Goal: Task Accomplishment & Management: Manage account settings

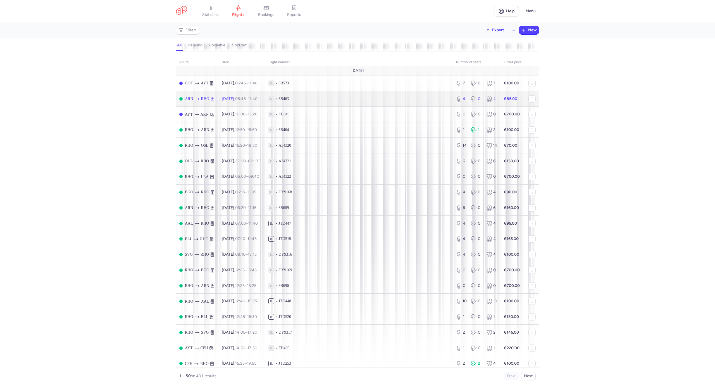
click at [349, 99] on span "1L • 6B463" at bounding box center [358, 99] width 181 height 6
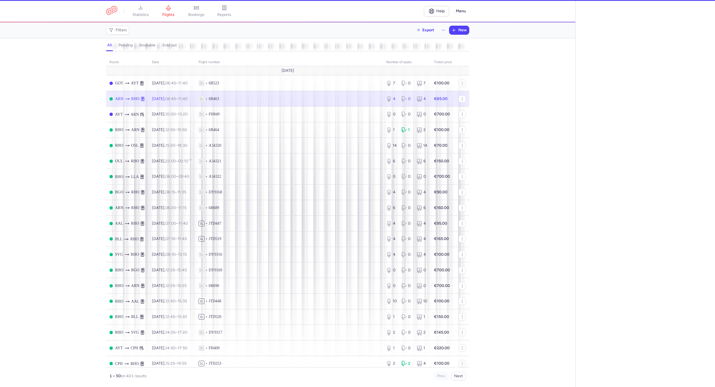
select select "hours"
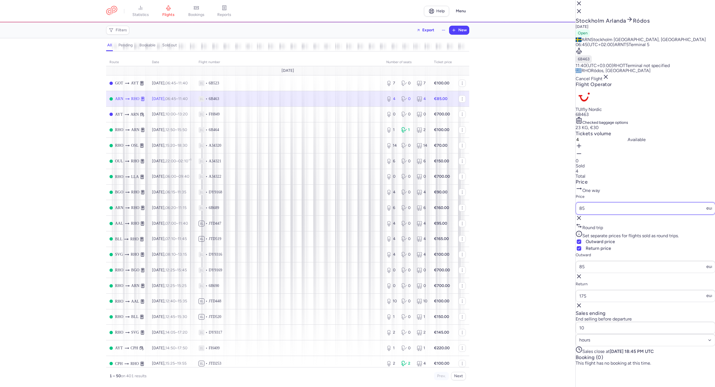
drag, startPoint x: 603, startPoint y: 281, endPoint x: 567, endPoint y: 284, distance: 35.5
click at [568, 283] on div "statistics flights bookings reports Help Menu Filters Export New all pending bo…" at bounding box center [357, 193] width 715 height 387
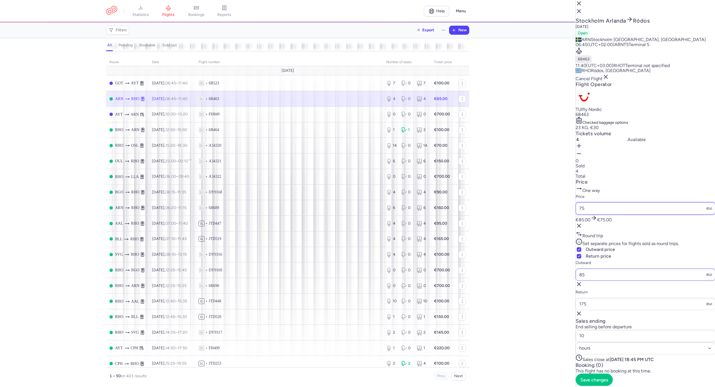
type input "75"
drag, startPoint x: 601, startPoint y: 338, endPoint x: 571, endPoint y: 346, distance: 31.6
click at [571, 346] on div "statistics flights bookings reports Help Menu Filters Export New all pending bo…" at bounding box center [357, 193] width 715 height 387
type input "75"
click at [591, 381] on button "Save changes" at bounding box center [593, 387] width 37 height 12
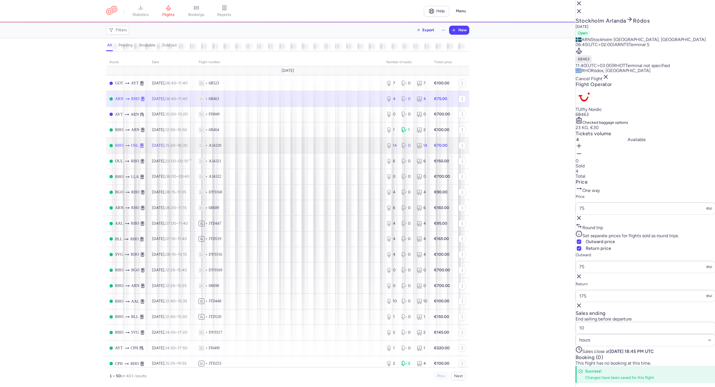
click at [317, 149] on td "1L • A34320" at bounding box center [289, 146] width 188 height 16
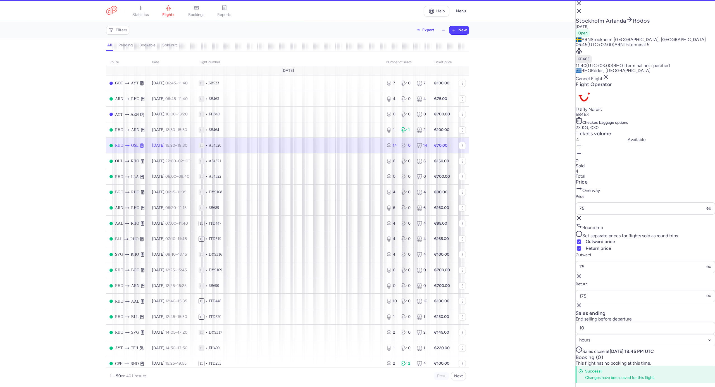
type input "14"
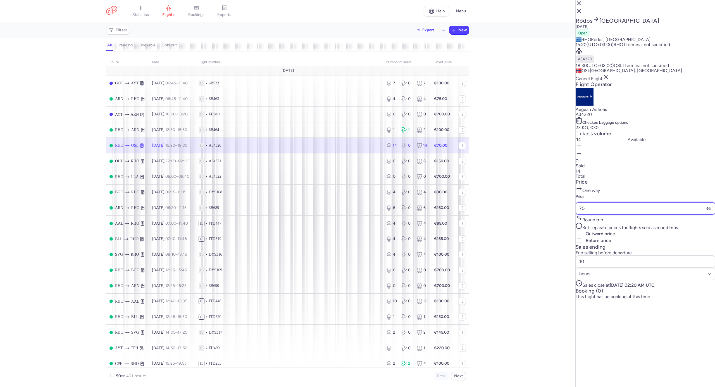
drag, startPoint x: 603, startPoint y: 279, endPoint x: 578, endPoint y: 279, distance: 25.1
click at [578, 243] on article "Price One way Price 70 eur Round trip Set separate prices for flights sold as r…" at bounding box center [645, 211] width 140 height 65
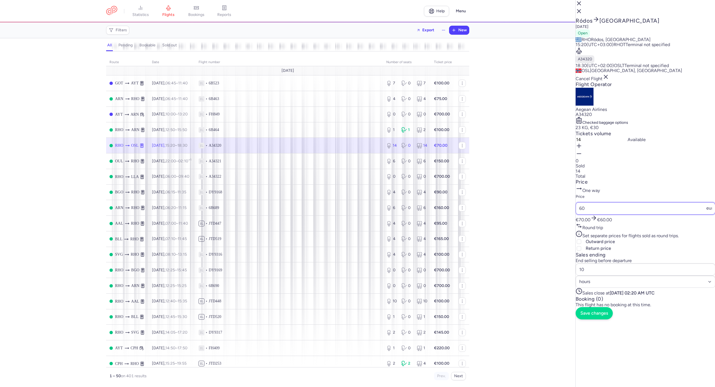
type input "60"
click at [600, 315] on span "Save changes" at bounding box center [594, 312] width 28 height 5
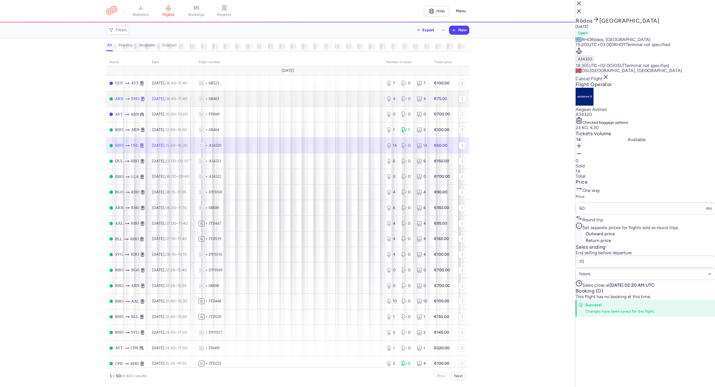
click at [323, 97] on span "1L • 6B463" at bounding box center [288, 99] width 181 height 6
type input "4"
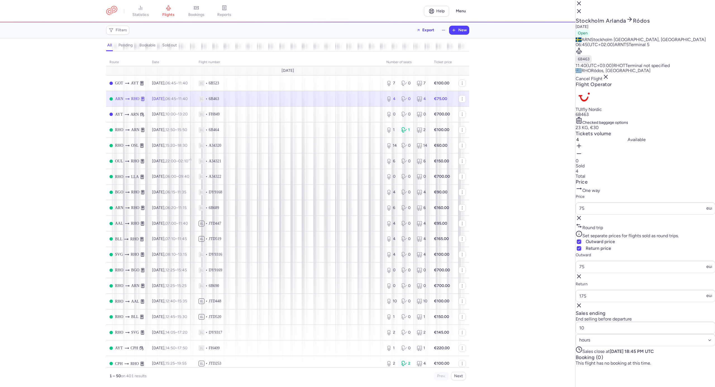
scroll to position [76, 0]
drag, startPoint x: 607, startPoint y: 324, endPoint x: 585, endPoint y: 326, distance: 21.6
click at [585, 326] on input "10" at bounding box center [645, 327] width 140 height 12
type input "8"
click at [594, 374] on span "Save changes" at bounding box center [594, 371] width 28 height 5
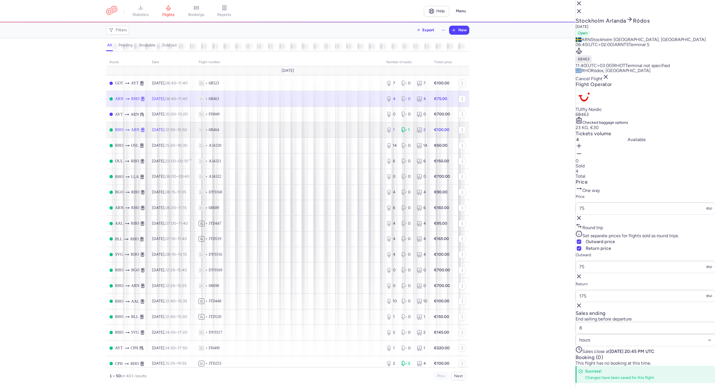
click at [251, 130] on span "1L • 6B464" at bounding box center [288, 130] width 181 height 6
type input "1"
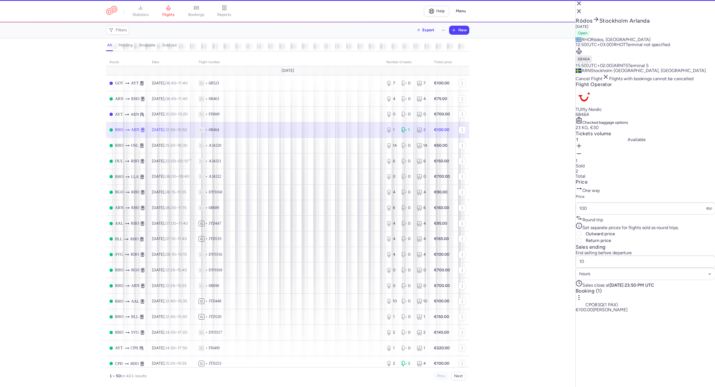
scroll to position [46, 0]
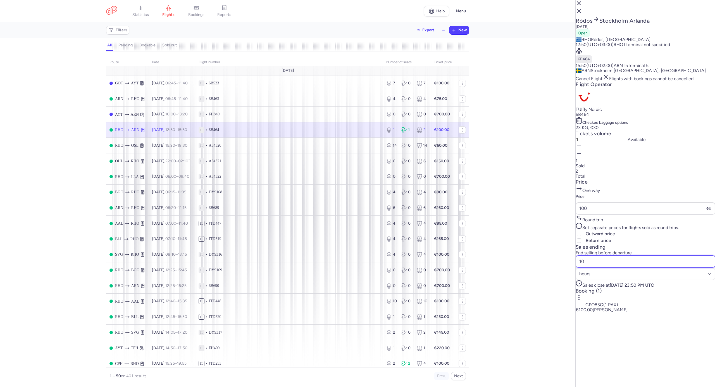
click at [567, 317] on div "statistics flights bookings reports Help Menu Filters Export New all pending bo…" at bounding box center [357, 193] width 715 height 387
type input "6"
click at [596, 321] on span "Save changes" at bounding box center [594, 318] width 28 height 5
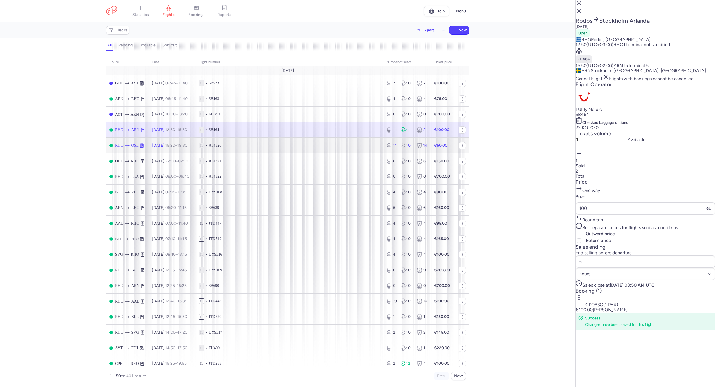
click at [311, 152] on td "1L • A34320" at bounding box center [289, 146] width 188 height 16
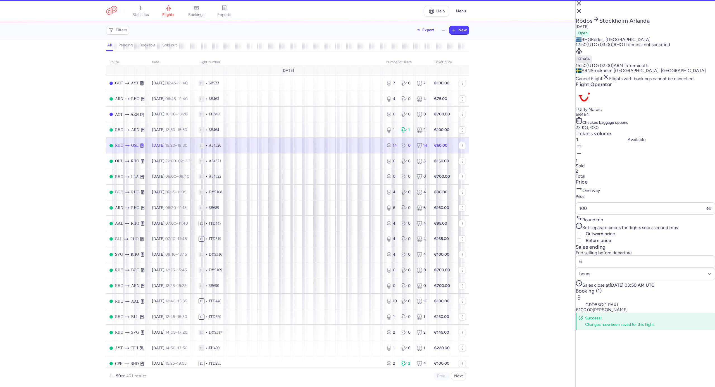
type input "14"
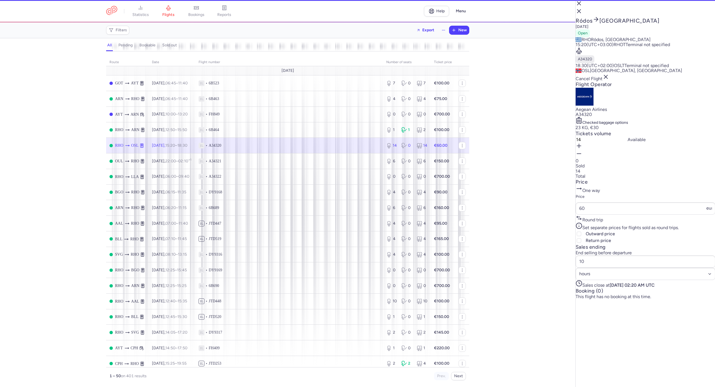
scroll to position [31, 0]
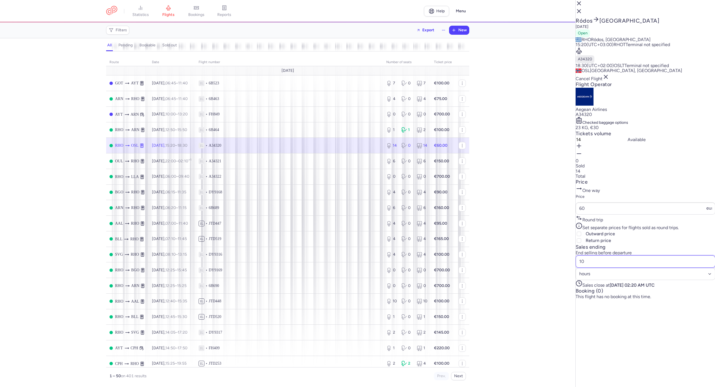
drag, startPoint x: 595, startPoint y: 322, endPoint x: 584, endPoint y: 322, distance: 10.0
click at [585, 267] on input "10" at bounding box center [645, 261] width 140 height 12
click at [601, 311] on button "Save changes" at bounding box center [593, 305] width 37 height 12
drag, startPoint x: 594, startPoint y: 323, endPoint x: 566, endPoint y: 323, distance: 27.9
click at [567, 323] on div "statistics flights bookings reports Help Menu Filters Export New all pending bo…" at bounding box center [357, 193] width 715 height 387
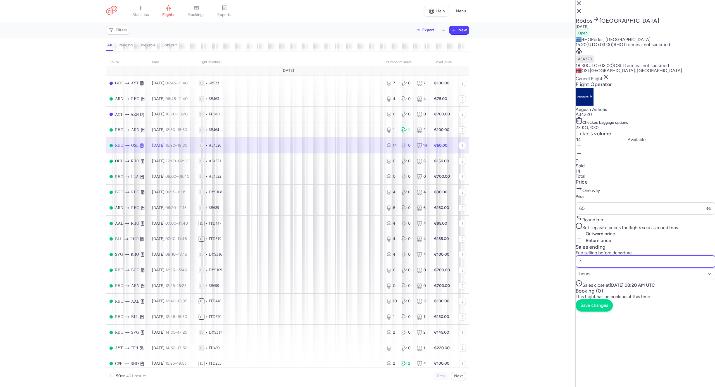
type input "4"
click at [596, 311] on button "Save changes" at bounding box center [593, 305] width 37 height 12
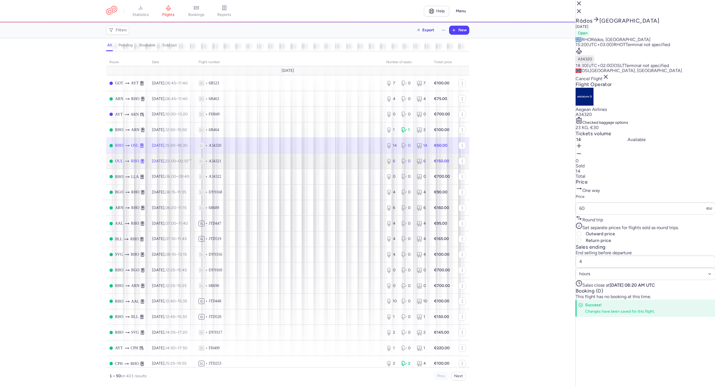
click at [357, 161] on span "1L • A34321" at bounding box center [288, 161] width 181 height 6
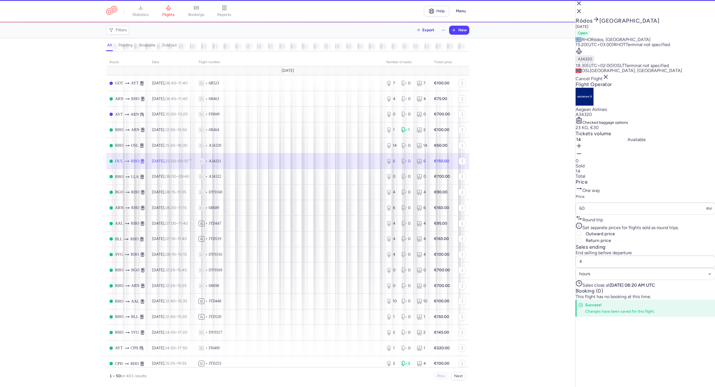
type input "6"
type input "1"
select select "days"
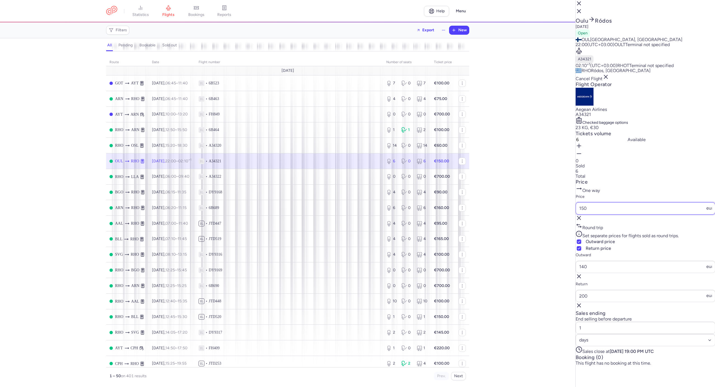
drag, startPoint x: 581, startPoint y: 256, endPoint x: 574, endPoint y: 256, distance: 6.4
click at [574, 256] on div "statistics flights bookings reports Help Menu Filters Export New all pending bo…" at bounding box center [357, 193] width 715 height 387
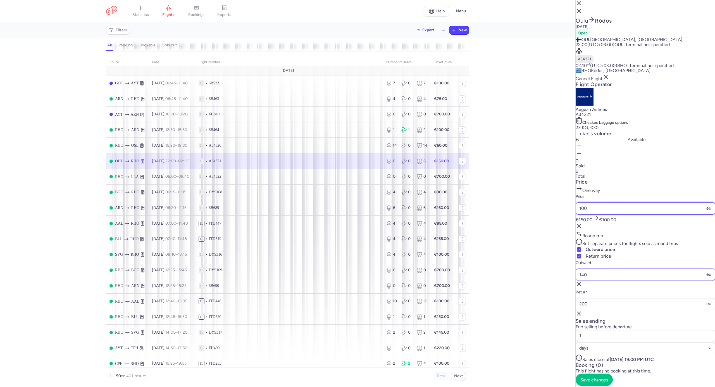
type input "100"
drag, startPoint x: 592, startPoint y: 311, endPoint x: 576, endPoint y: 309, distance: 15.7
click at [576, 309] on article "Price One way Price 100 eur €150.00 €100.00 Round trip Set separate prices for …" at bounding box center [645, 248] width 140 height 139
type input "0"
type input "90"
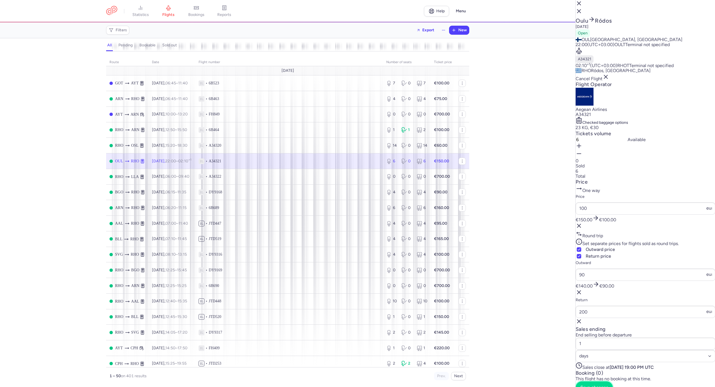
click at [609, 381] on button "Save changes" at bounding box center [593, 387] width 37 height 12
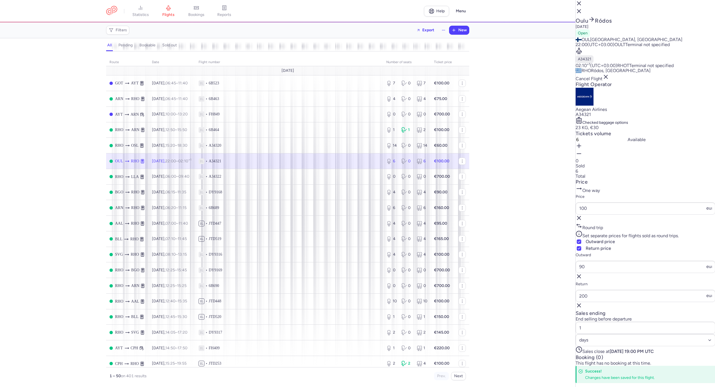
scroll to position [105, 0]
click at [647, 334] on select "Select an option hours days" at bounding box center [645, 340] width 140 height 12
select select "hours"
click at [626, 334] on select "Select an option hours days" at bounding box center [645, 340] width 140 height 12
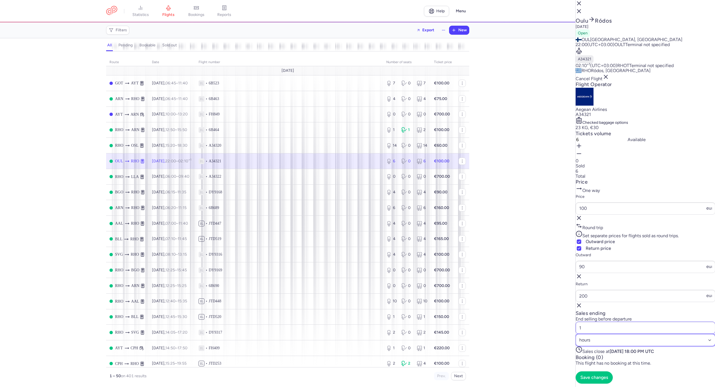
scroll to position [104, 0]
click at [614, 321] on input "1" at bounding box center [645, 327] width 140 height 12
type input "6"
click at [609, 377] on button "Save changes" at bounding box center [593, 371] width 37 height 12
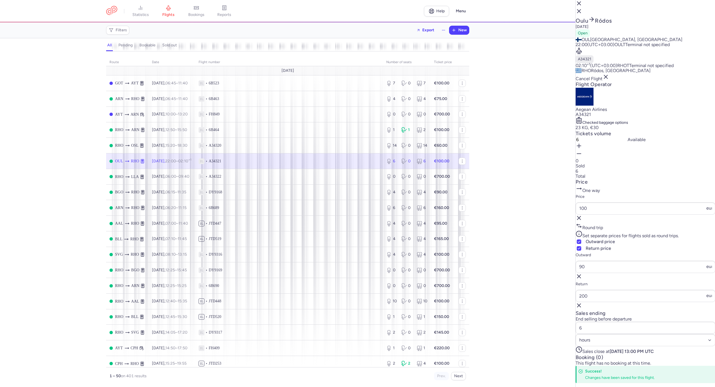
scroll to position [97, 0]
click at [305, 192] on span "1L • DY9168" at bounding box center [288, 192] width 181 height 6
type input "4"
type input "1"
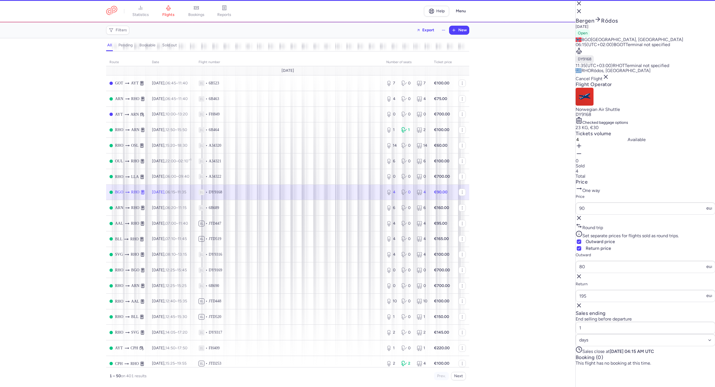
scroll to position [76, 0]
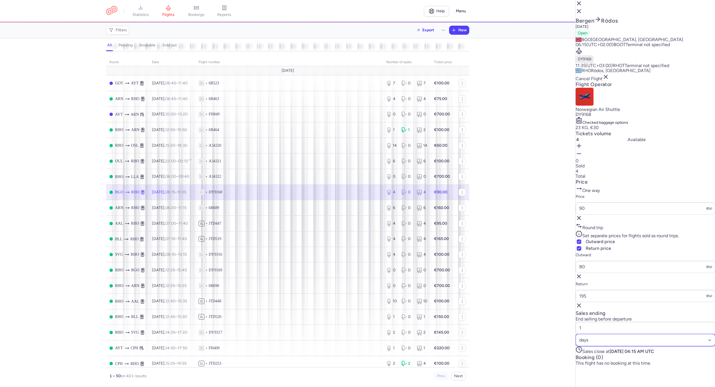
click at [640, 334] on select "Select an option hours days" at bounding box center [645, 340] width 140 height 12
select select "hours"
click at [626, 334] on select "Select an option hours days" at bounding box center [645, 340] width 140 height 12
drag, startPoint x: 610, startPoint y: 323, endPoint x: 551, endPoint y: 327, distance: 59.3
click at [551, 327] on div "statistics flights bookings reports Help Menu Filters Export New all pending bo…" at bounding box center [357, 193] width 715 height 387
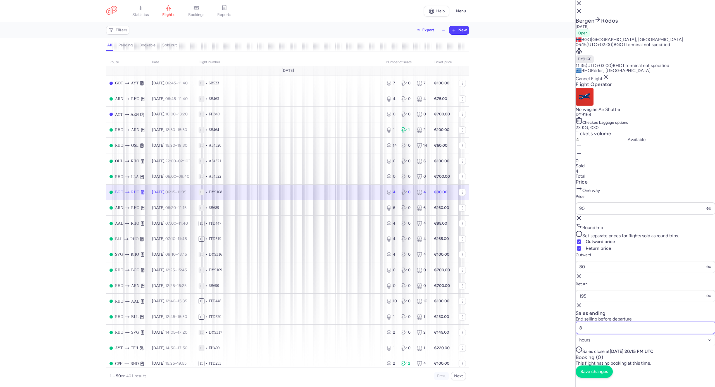
type input "8"
click at [600, 374] on span "Save changes" at bounding box center [594, 371] width 28 height 5
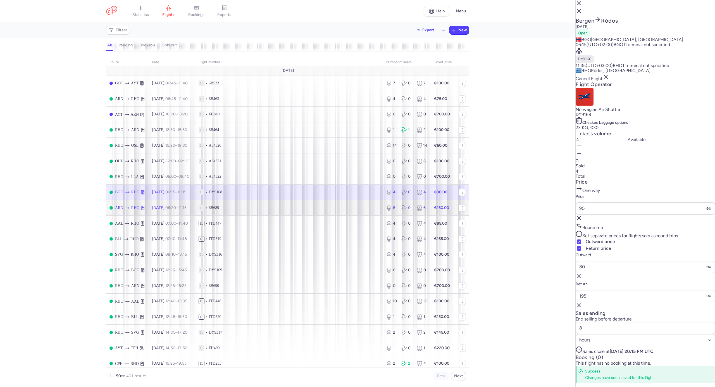
click at [369, 205] on span "1L • 6B689" at bounding box center [288, 208] width 181 height 6
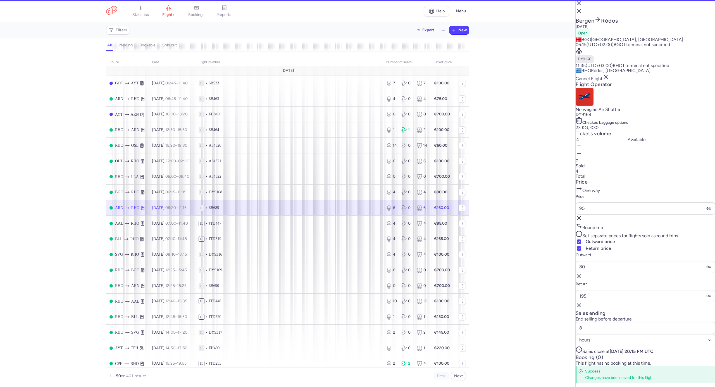
type input "6"
type input "1"
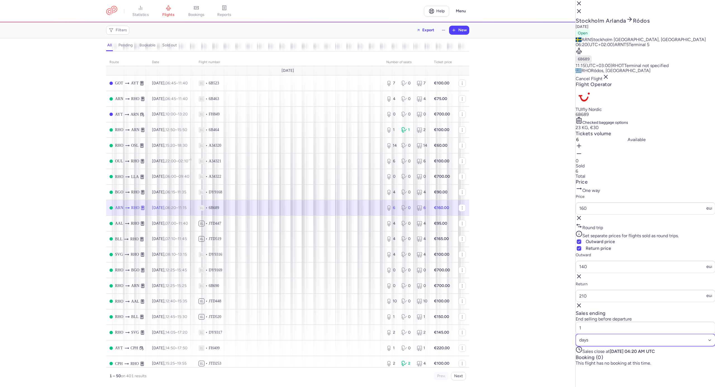
click at [646, 334] on select "Select an option hours days" at bounding box center [645, 340] width 140 height 12
select select "hours"
click at [626, 334] on select "Select an option hours days" at bounding box center [645, 340] width 140 height 12
drag, startPoint x: 601, startPoint y: 324, endPoint x: 572, endPoint y: 325, distance: 28.8
click at [572, 325] on div "statistics flights bookings reports Help Menu Filters Export New all pending bo…" at bounding box center [357, 193] width 715 height 387
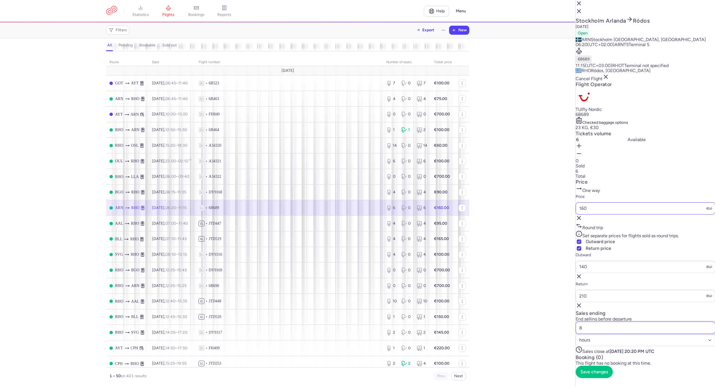
type input "8"
drag, startPoint x: 593, startPoint y: 199, endPoint x: 577, endPoint y: 201, distance: 15.5
click at [581, 200] on article "Price One way Price 160 eur Round trip Set separate prices for flights sold as …" at bounding box center [645, 244] width 140 height 131
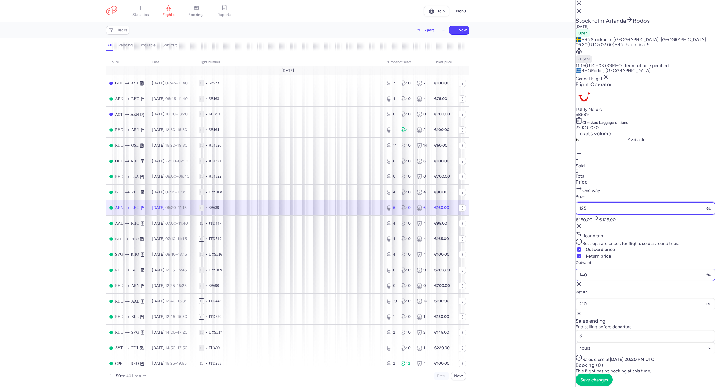
type input "125"
drag, startPoint x: 594, startPoint y: 261, endPoint x: 579, endPoint y: 265, distance: 15.0
click at [579, 265] on article "Price One way Price 125 eur €160.00 €125.00 Round trip Set separate prices for …" at bounding box center [645, 248] width 140 height 139
type input "100"
click at [604, 385] on span "Save changes" at bounding box center [594, 387] width 28 height 5
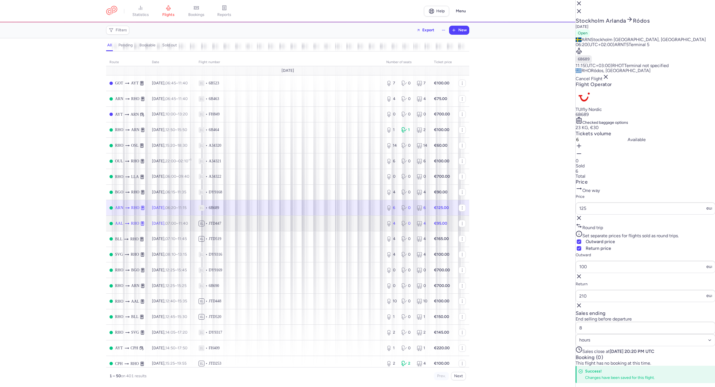
click at [289, 224] on span "1L • JTD447" at bounding box center [288, 223] width 181 height 6
type input "4"
type input "1"
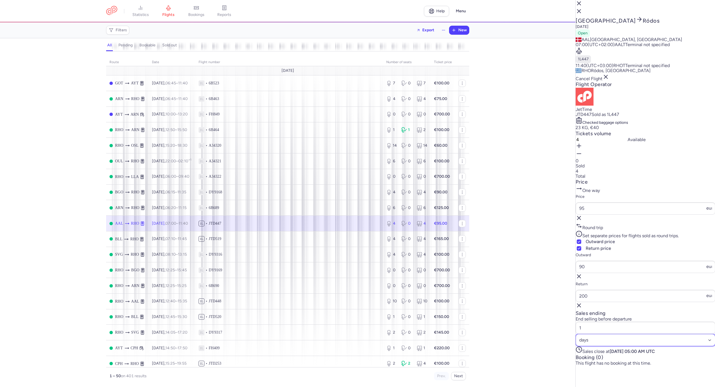
click at [633, 334] on select "Select an option hours days" at bounding box center [645, 340] width 140 height 12
select select "hours"
click at [626, 334] on select "Select an option hours days" at bounding box center [645, 340] width 140 height 12
drag, startPoint x: 583, startPoint y: 325, endPoint x: 560, endPoint y: 327, distance: 23.8
click at [560, 327] on div "statistics flights bookings reports Help Menu Filters Export New all pending bo…" at bounding box center [357, 193] width 715 height 387
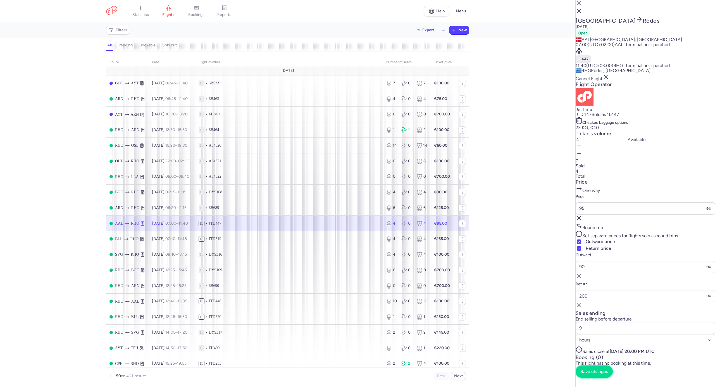
click at [607, 374] on span "Save changes" at bounding box center [594, 371] width 28 height 5
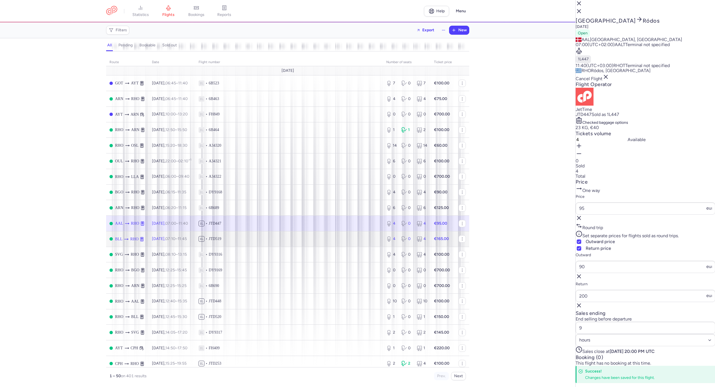
click at [315, 238] on span "1L • JTD519" at bounding box center [288, 239] width 181 height 6
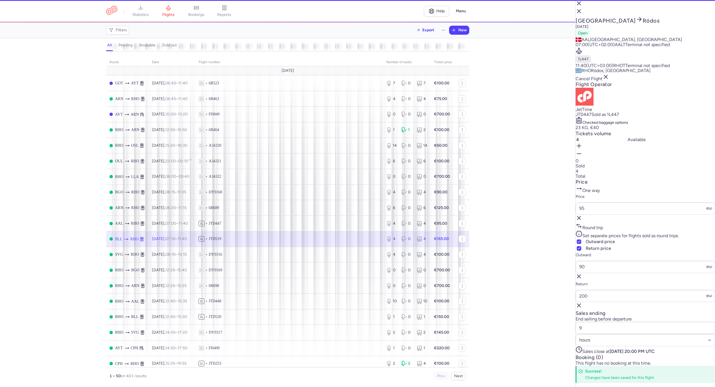
type input "1"
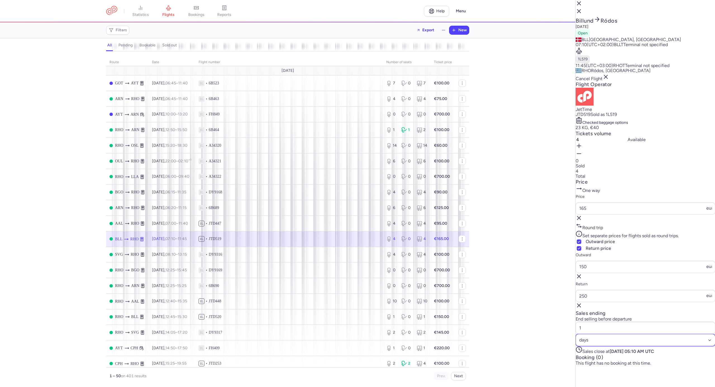
click at [665, 334] on select "Select an option hours days" at bounding box center [645, 340] width 140 height 12
select select "hours"
click at [626, 334] on select "Select an option hours days" at bounding box center [645, 340] width 140 height 12
click at [562, 327] on div "statistics flights bookings reports Help Menu Filters Export New all pending bo…" at bounding box center [357, 193] width 715 height 387
type input "8"
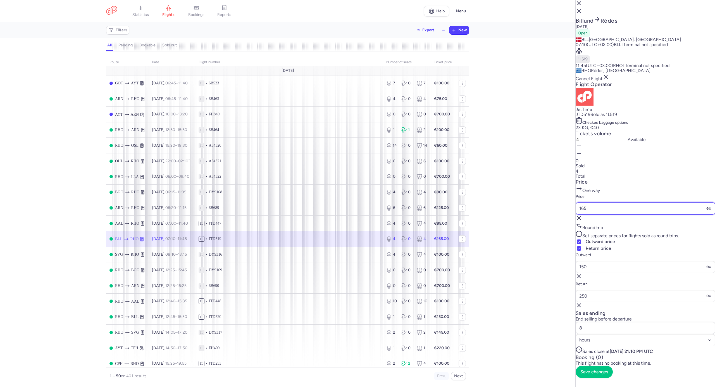
drag, startPoint x: 602, startPoint y: 200, endPoint x: 576, endPoint y: 205, distance: 27.1
click at [576, 205] on article "Price One way Price 165 eur Round trip Set separate prices for flights sold as …" at bounding box center [645, 244] width 140 height 131
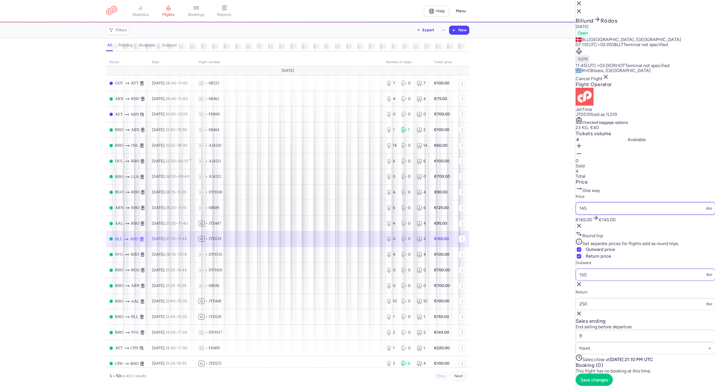
type input "145"
drag, startPoint x: 603, startPoint y: 261, endPoint x: 571, endPoint y: 264, distance: 32.3
click at [571, 264] on div "statistics flights bookings reports Help Menu Filters Export New all pending bo…" at bounding box center [357, 193] width 715 height 387
type input "125"
click at [606, 385] on span "Save changes" at bounding box center [594, 387] width 28 height 5
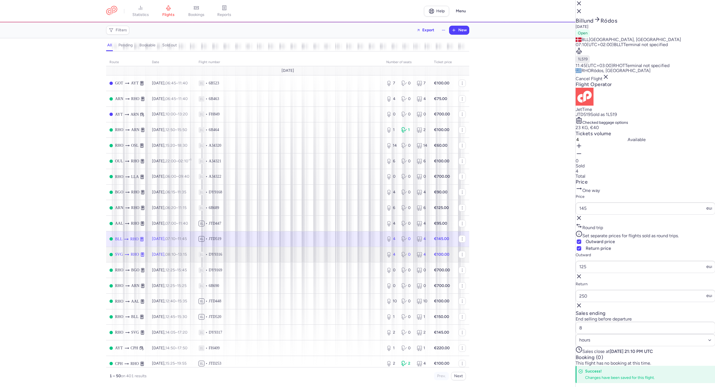
click at [352, 253] on span "1L • DY9316" at bounding box center [288, 254] width 181 height 6
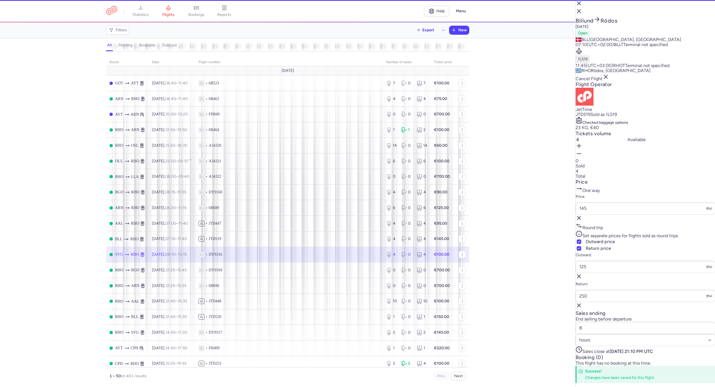
type input "1"
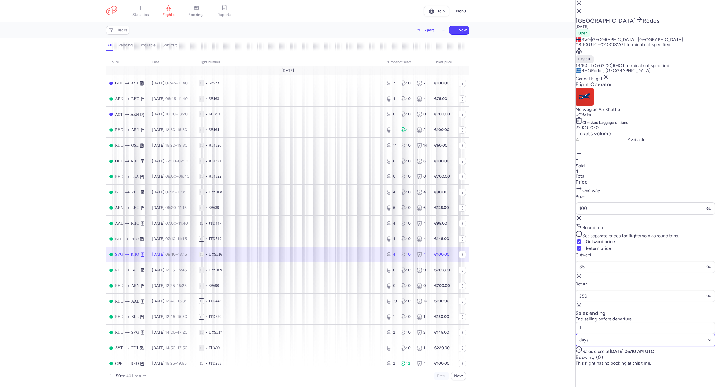
click at [639, 334] on select "Select an option hours days" at bounding box center [645, 340] width 140 height 12
select select "hours"
click at [626, 334] on select "Select an option hours days" at bounding box center [645, 340] width 140 height 12
drag, startPoint x: 601, startPoint y: 327, endPoint x: 563, endPoint y: 321, distance: 38.5
click at [563, 321] on div "statistics flights bookings reports Help Menu Filters Export New all pending bo…" at bounding box center [357, 193] width 715 height 387
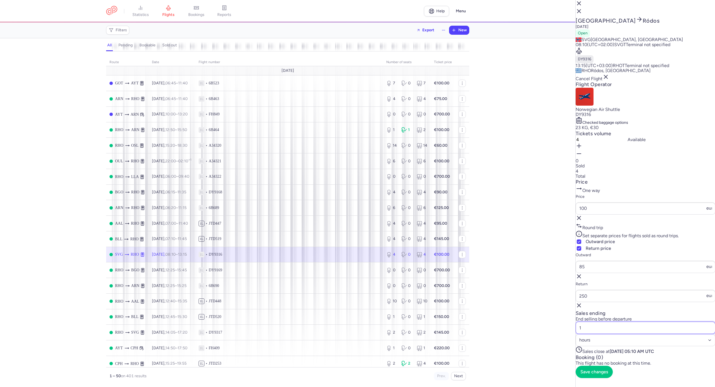
type input "8"
type input "10"
click at [594, 372] on button "Save changes" at bounding box center [593, 371] width 37 height 12
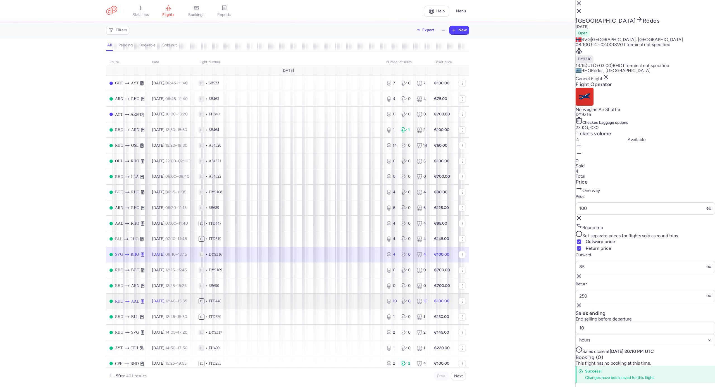
click at [347, 302] on span "1L • JTD448" at bounding box center [288, 301] width 181 height 6
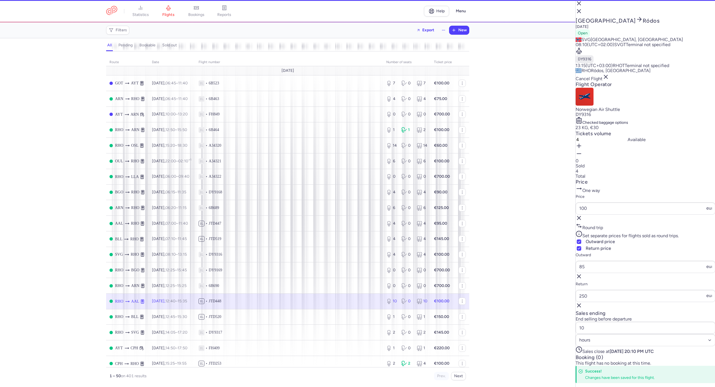
type input "10"
type input "1"
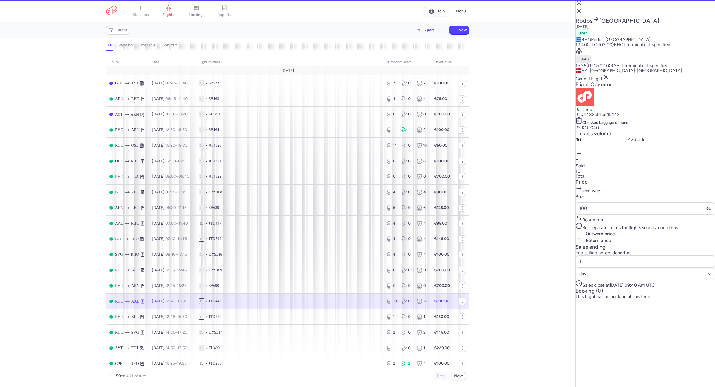
scroll to position [31, 0]
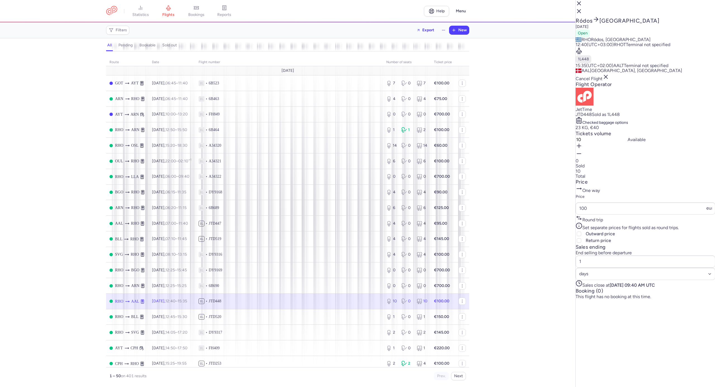
click at [659, 280] on div "1 Select an option hours days" at bounding box center [645, 267] width 140 height 25
click at [655, 280] on select "Select an option hours days" at bounding box center [645, 273] width 140 height 12
select select "hours"
click at [626, 280] on select "Select an option hours days" at bounding box center [645, 273] width 140 height 12
click at [582, 267] on input "1" at bounding box center [645, 261] width 140 height 12
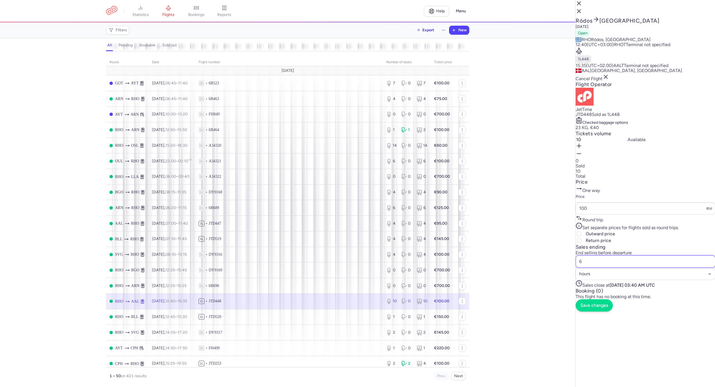
type input "6"
click at [598, 308] on span "Save changes" at bounding box center [594, 305] width 28 height 5
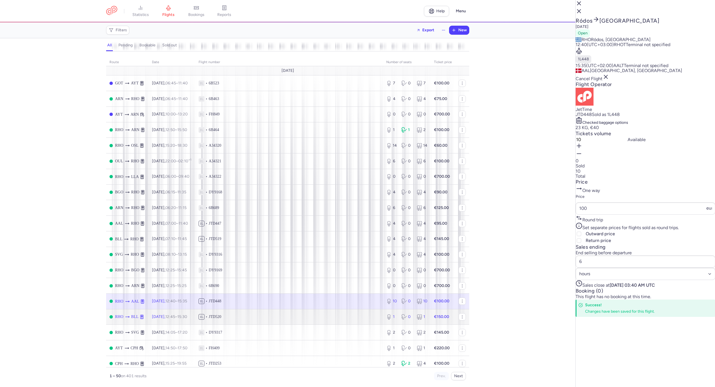
click at [347, 315] on span "1L • JTD520" at bounding box center [288, 317] width 181 height 6
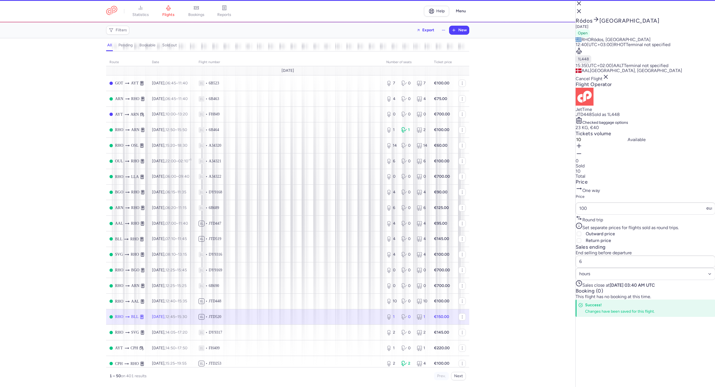
type input "1"
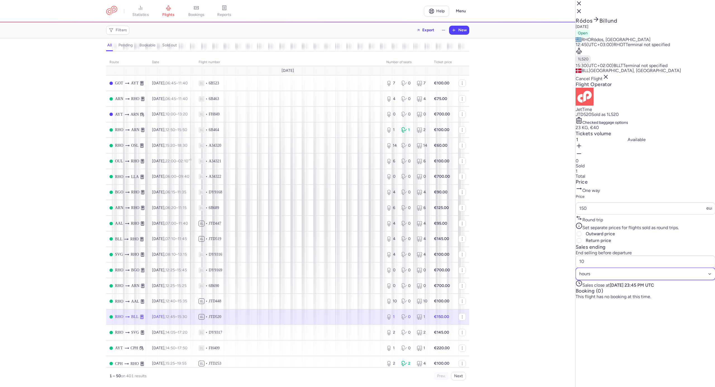
click at [644, 280] on select "Select an option hours days" at bounding box center [645, 273] width 140 height 12
drag, startPoint x: 610, startPoint y: 329, endPoint x: 597, endPoint y: 327, distance: 12.7
click at [597, 267] on input "10" at bounding box center [645, 261] width 140 height 12
type input "1"
type input "8"
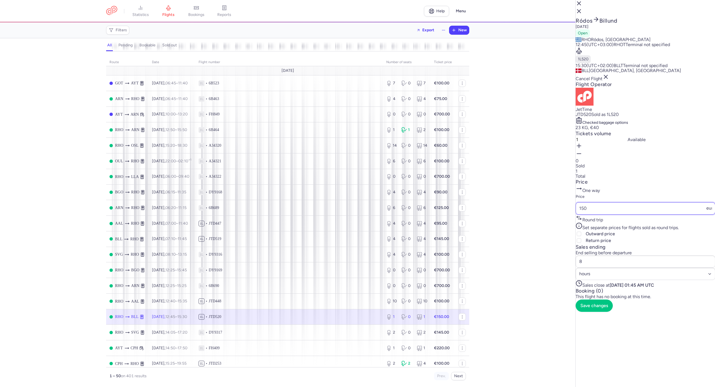
drag, startPoint x: 601, startPoint y: 246, endPoint x: 560, endPoint y: 247, distance: 40.8
click at [561, 247] on div "statistics flights bookings reports Help Menu Filters Export New all pending bo…" at bounding box center [357, 193] width 715 height 387
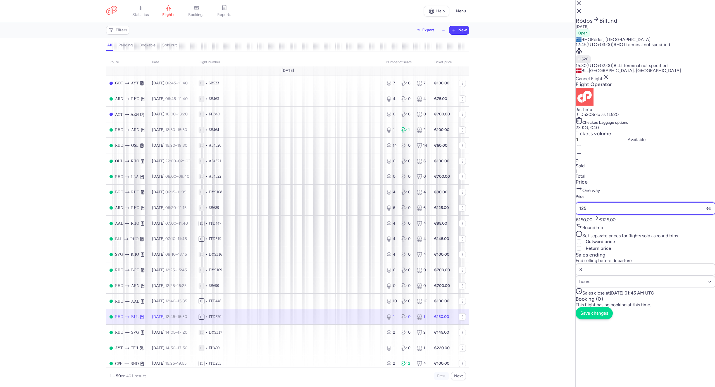
type input "125"
click at [603, 315] on span "Save changes" at bounding box center [594, 312] width 28 height 5
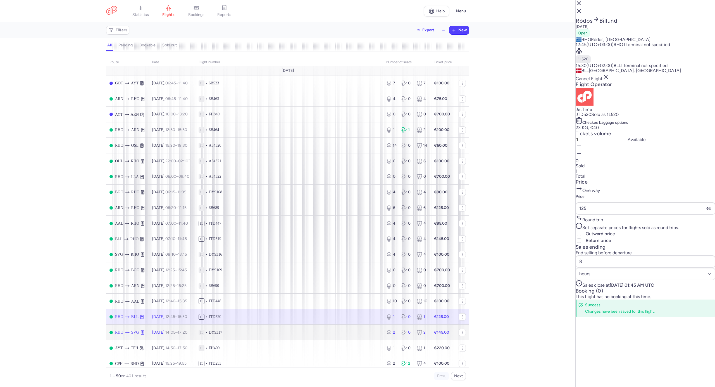
click at [335, 330] on span "1L • DY9317" at bounding box center [288, 332] width 181 height 6
type input "2"
type input "10"
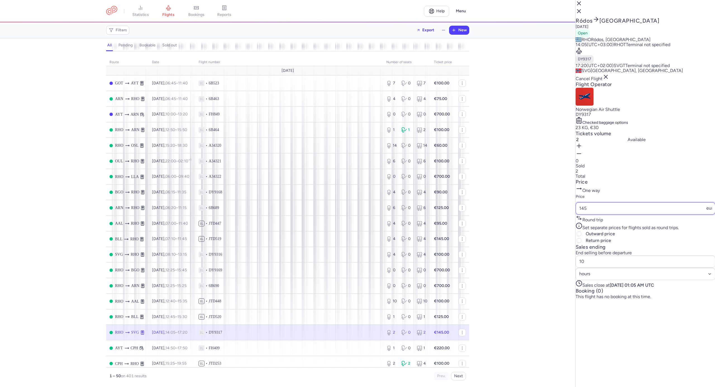
drag, startPoint x: 602, startPoint y: 249, endPoint x: 564, endPoint y: 250, distance: 38.0
click at [567, 250] on div "statistics flights bookings reports Help Menu Filters Export New all pending bo…" at bounding box center [357, 193] width 715 height 387
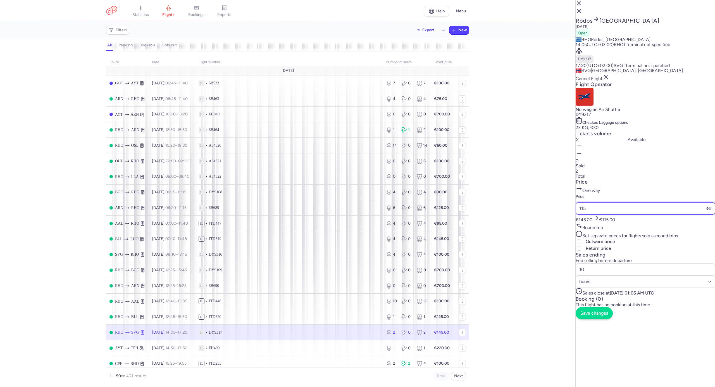
type input "115"
click at [606, 315] on span "Save changes" at bounding box center [594, 312] width 28 height 5
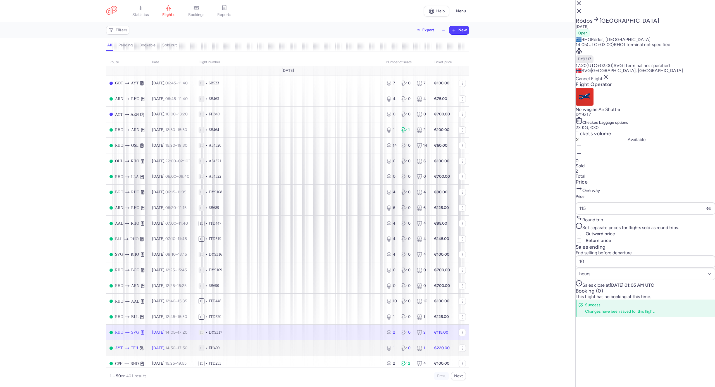
click at [345, 345] on span "1L • FH409" at bounding box center [288, 348] width 181 height 6
type input "1"
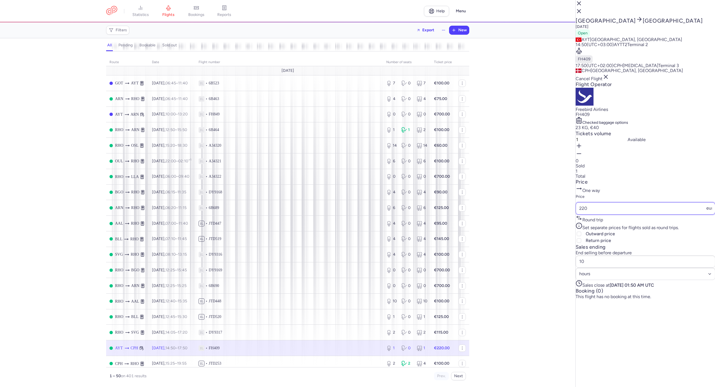
drag, startPoint x: 600, startPoint y: 248, endPoint x: 565, endPoint y: 249, distance: 35.2
click at [572, 248] on div "statistics flights bookings reports Help Menu Filters Export New all pending bo…" at bounding box center [357, 193] width 715 height 387
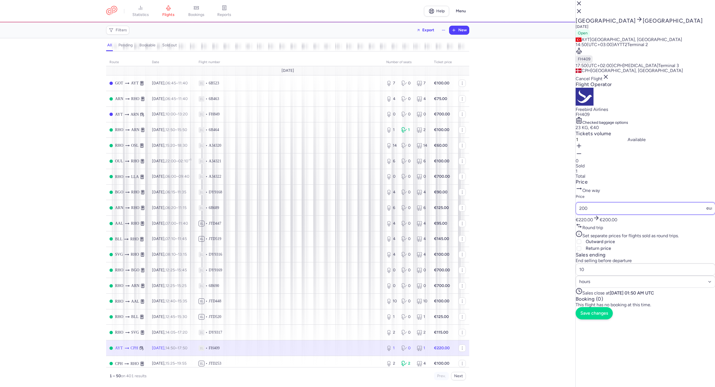
type input "200"
click at [597, 319] on button "Save changes" at bounding box center [593, 313] width 37 height 12
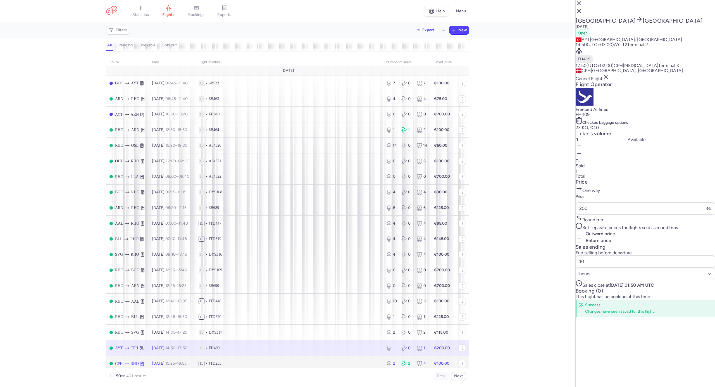
click at [313, 361] on span "1L • JTD253" at bounding box center [288, 363] width 181 height 6
type input "2"
type input "1"
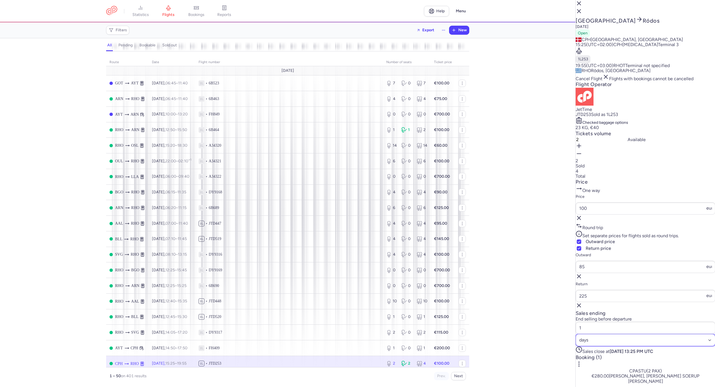
click at [644, 346] on select "Select an option hours days" at bounding box center [645, 340] width 140 height 12
select select "hours"
click at [626, 346] on select "Select an option hours days" at bounding box center [645, 340] width 140 height 12
click at [569, 335] on div "statistics flights bookings reports Help Menu Filters Export New all pending bo…" at bounding box center [357, 193] width 715 height 387
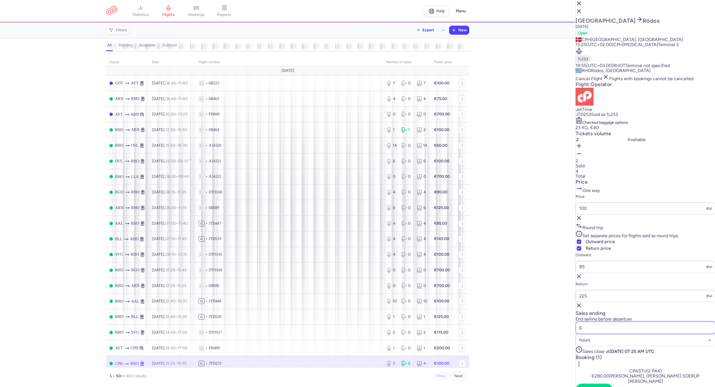
type input "6"
click at [608, 386] on span "Save changes" at bounding box center [594, 389] width 28 height 5
click at [195, 13] on span "bookings" at bounding box center [196, 14] width 16 height 5
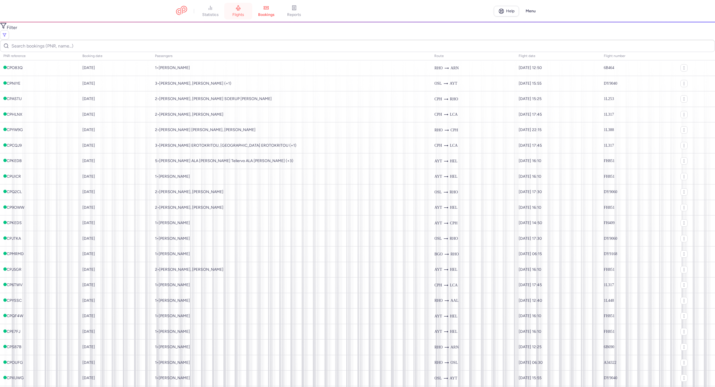
click at [241, 13] on span "flights" at bounding box center [238, 14] width 12 height 5
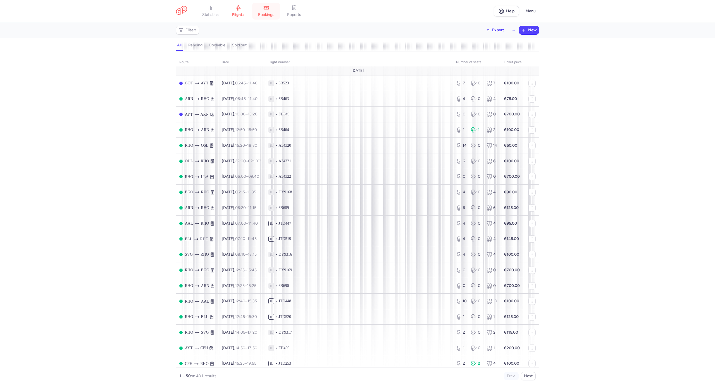
click at [269, 15] on span "bookings" at bounding box center [266, 14] width 16 height 5
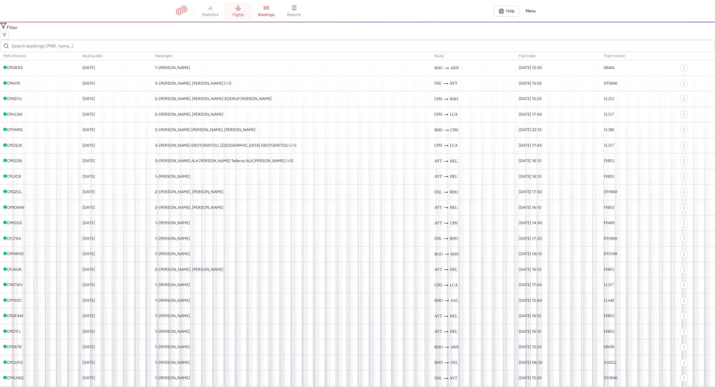
click at [239, 12] on span "flights" at bounding box center [238, 14] width 12 height 5
